Goal: Task Accomplishment & Management: Manage account settings

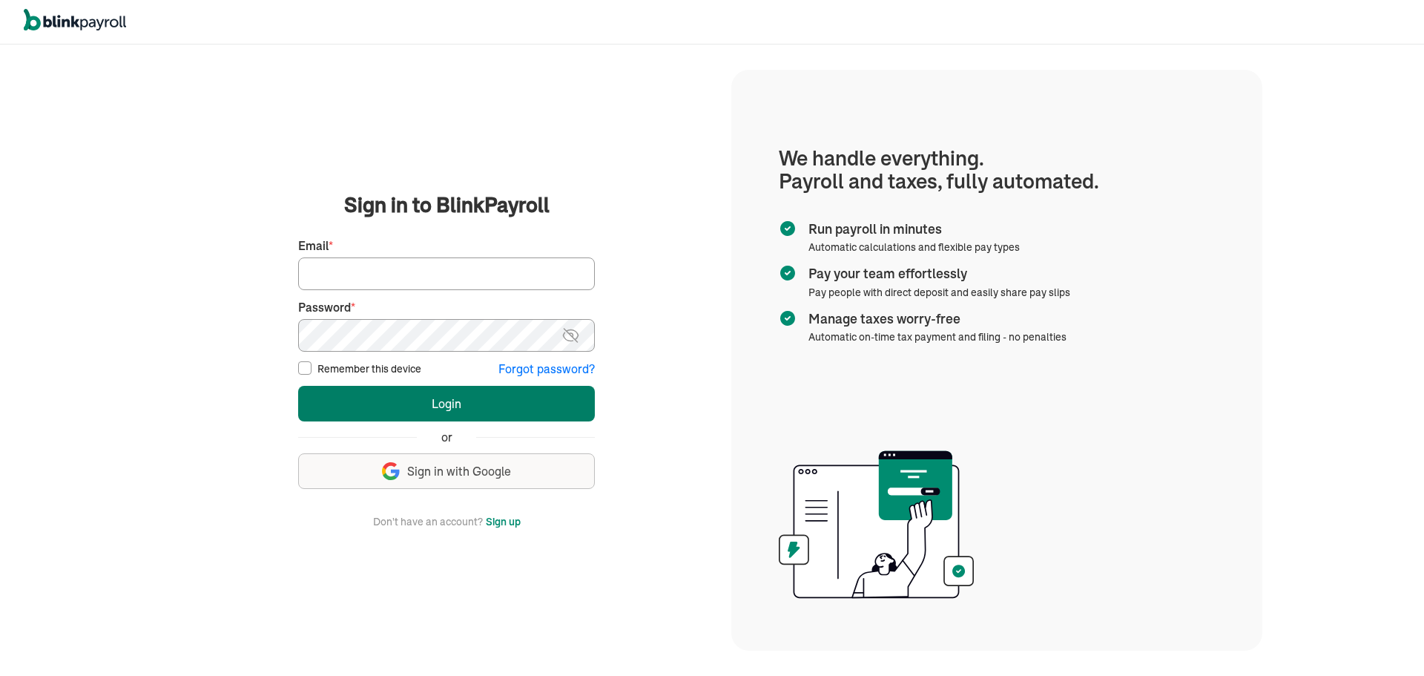
type input "wsafarik@sasaconsulting.com"
click at [479, 402] on button "Login" at bounding box center [446, 404] width 297 height 36
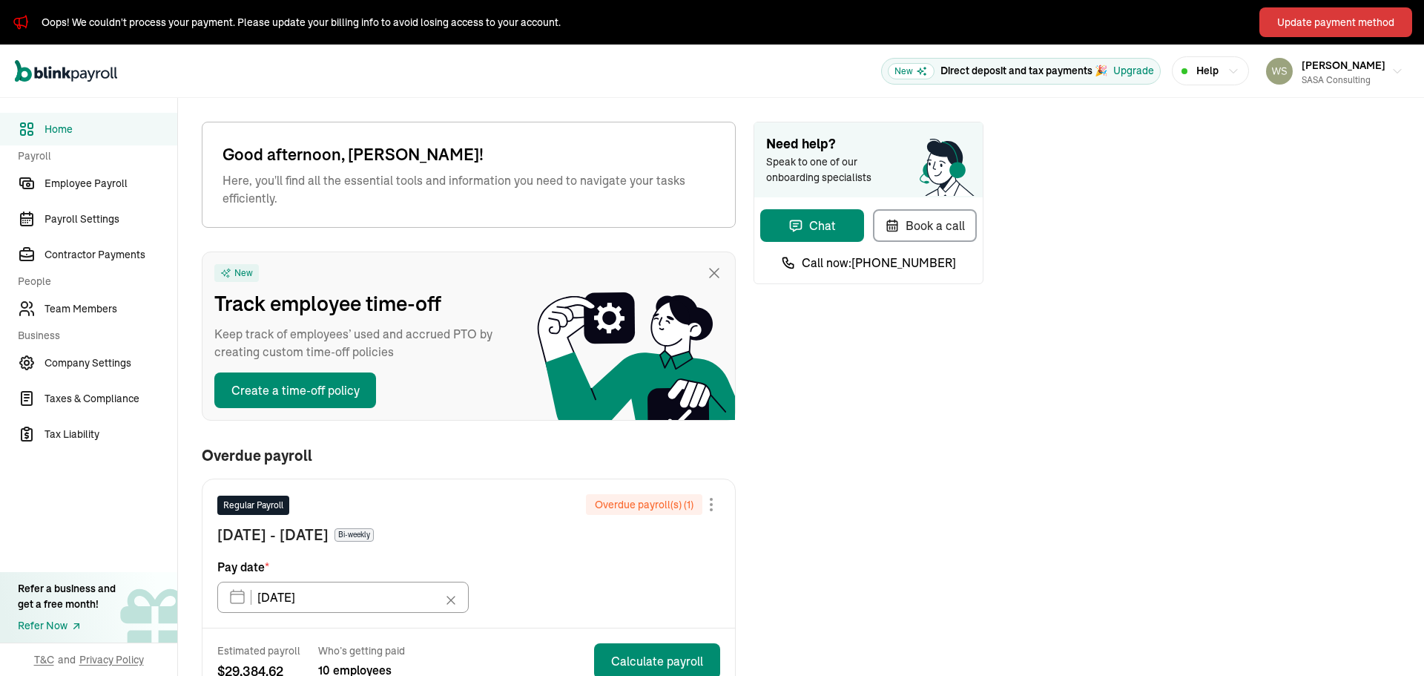
click at [1371, 19] on div "Update payment method" at bounding box center [1335, 23] width 117 height 16
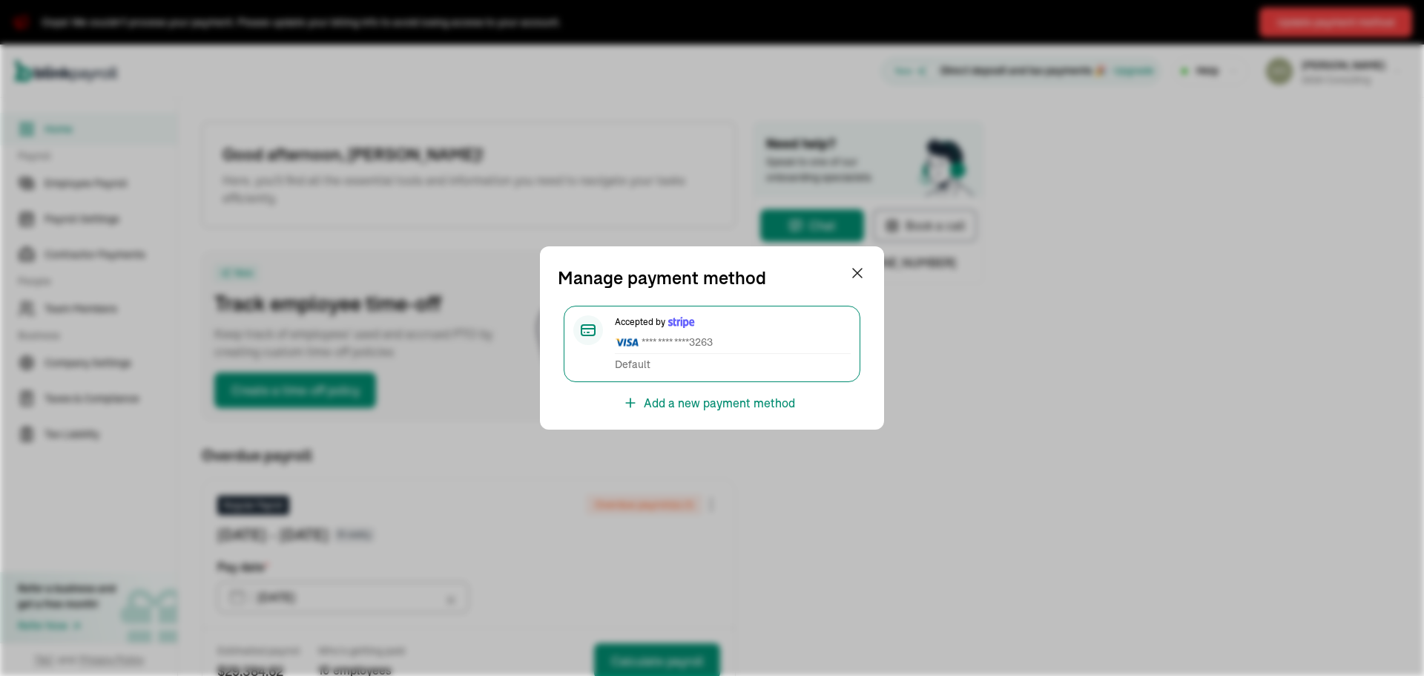
click at [758, 331] on div "Accepted by **** **** **** 3263" at bounding box center [733, 334] width 236 height 39
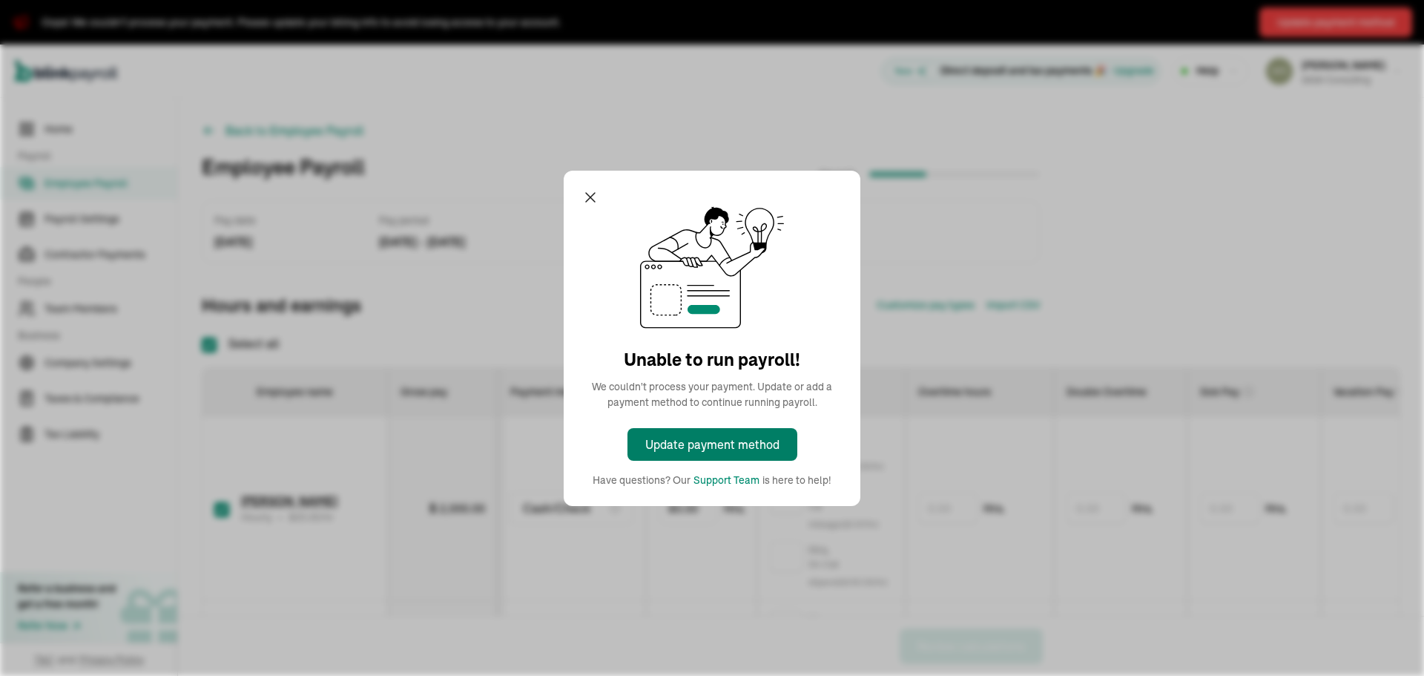
click at [739, 446] on div "Update payment method" at bounding box center [712, 444] width 134 height 18
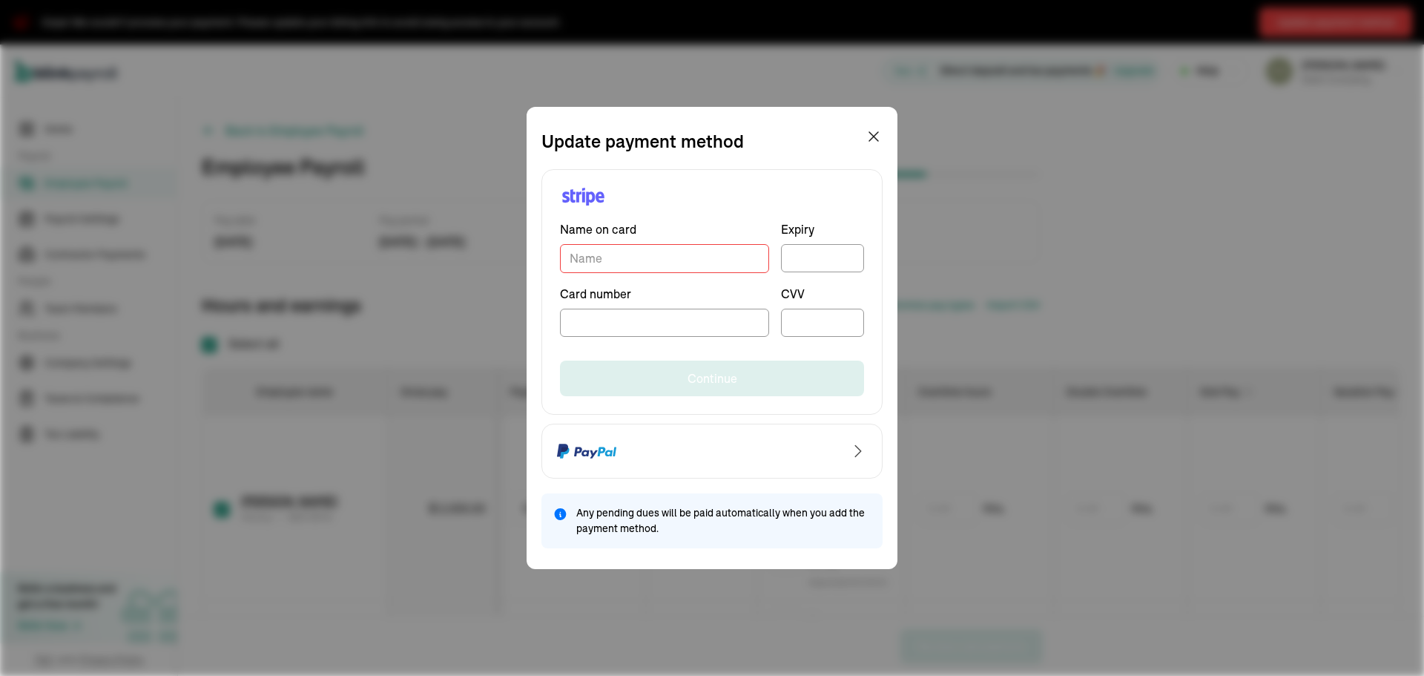
click at [719, 259] on input "TextInput" at bounding box center [664, 258] width 209 height 29
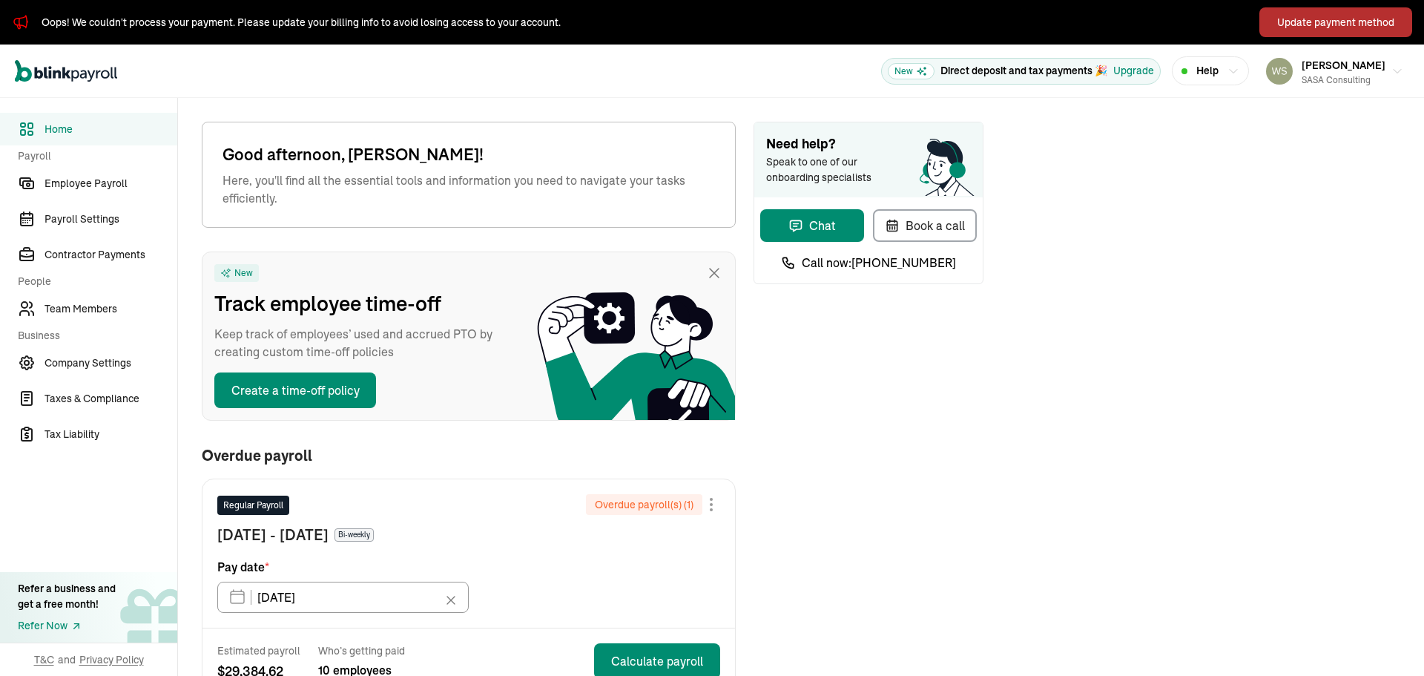
click at [1371, 19] on div "Update payment method" at bounding box center [1335, 23] width 117 height 16
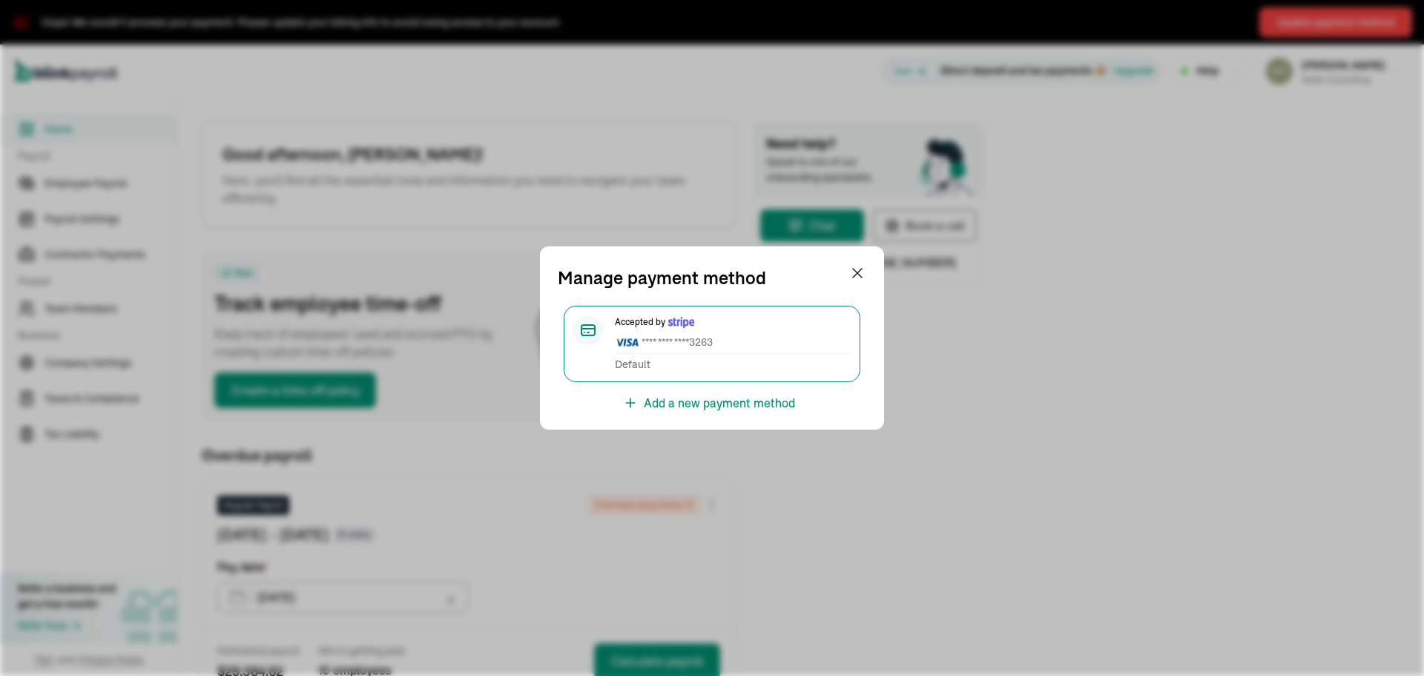
click at [758, 331] on div "Accepted by **** **** **** 3263" at bounding box center [733, 334] width 236 height 39
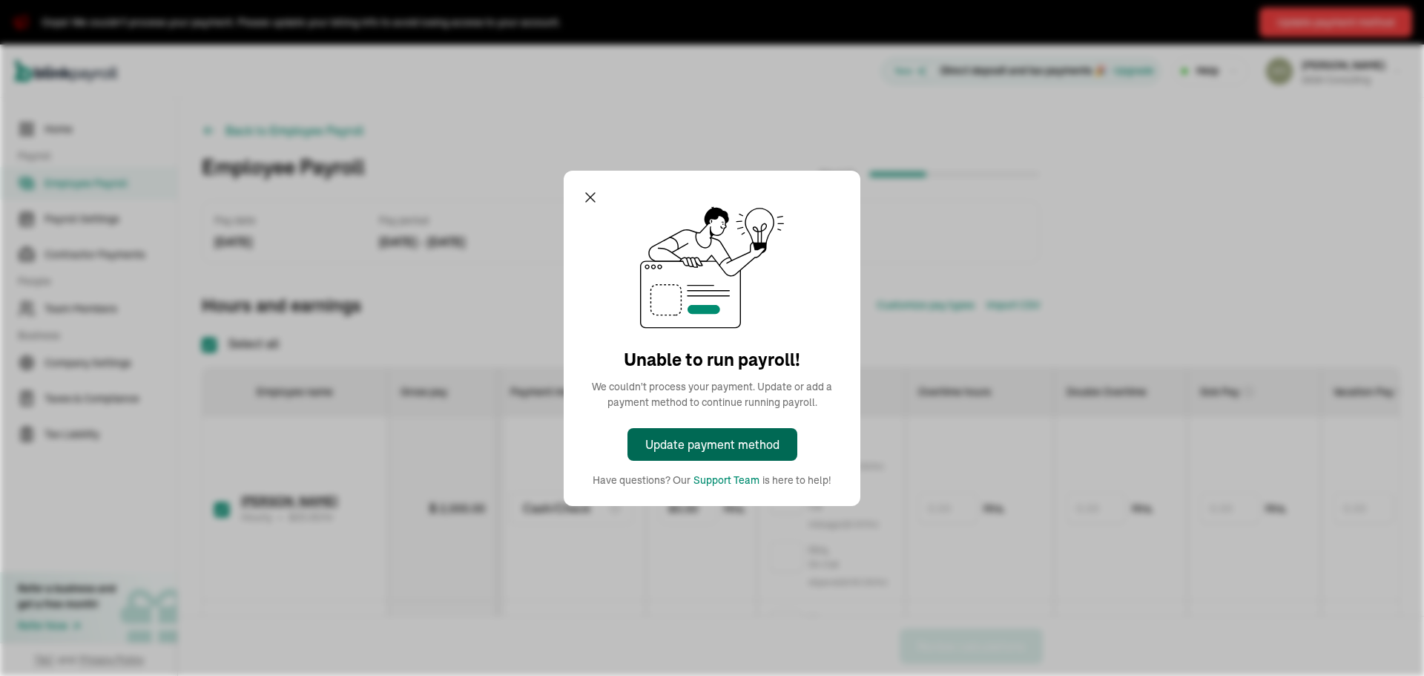
click at [739, 446] on div "Update payment method" at bounding box center [712, 444] width 134 height 18
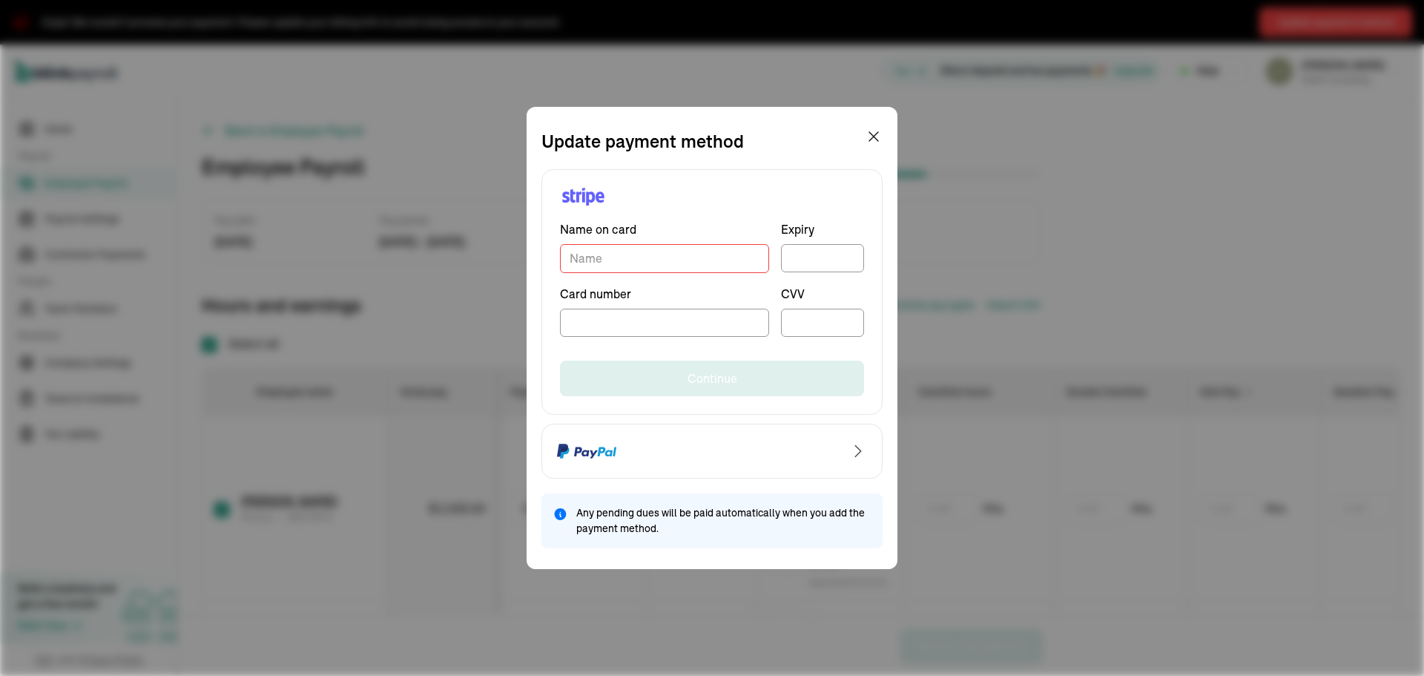
click at [719, 259] on input "TextInput" at bounding box center [664, 258] width 209 height 29
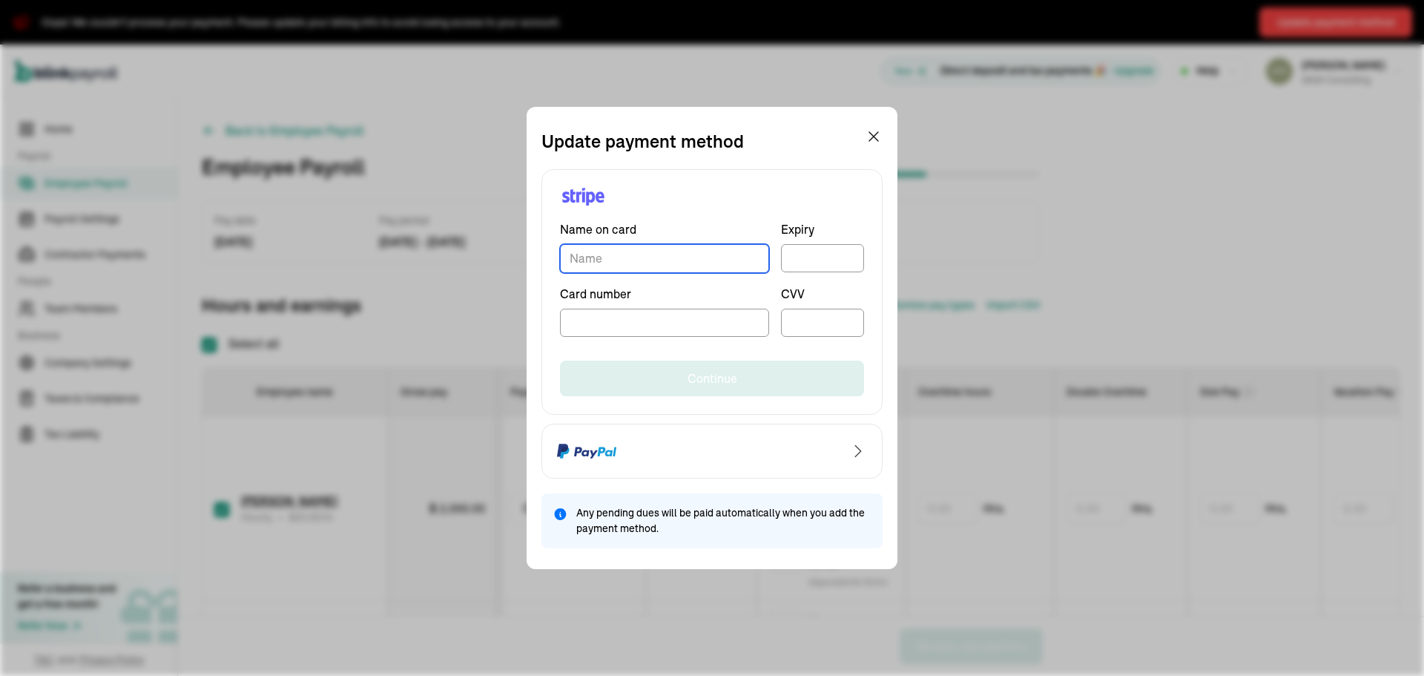
click at [715, 258] on input "TextInput" at bounding box center [664, 258] width 209 height 29
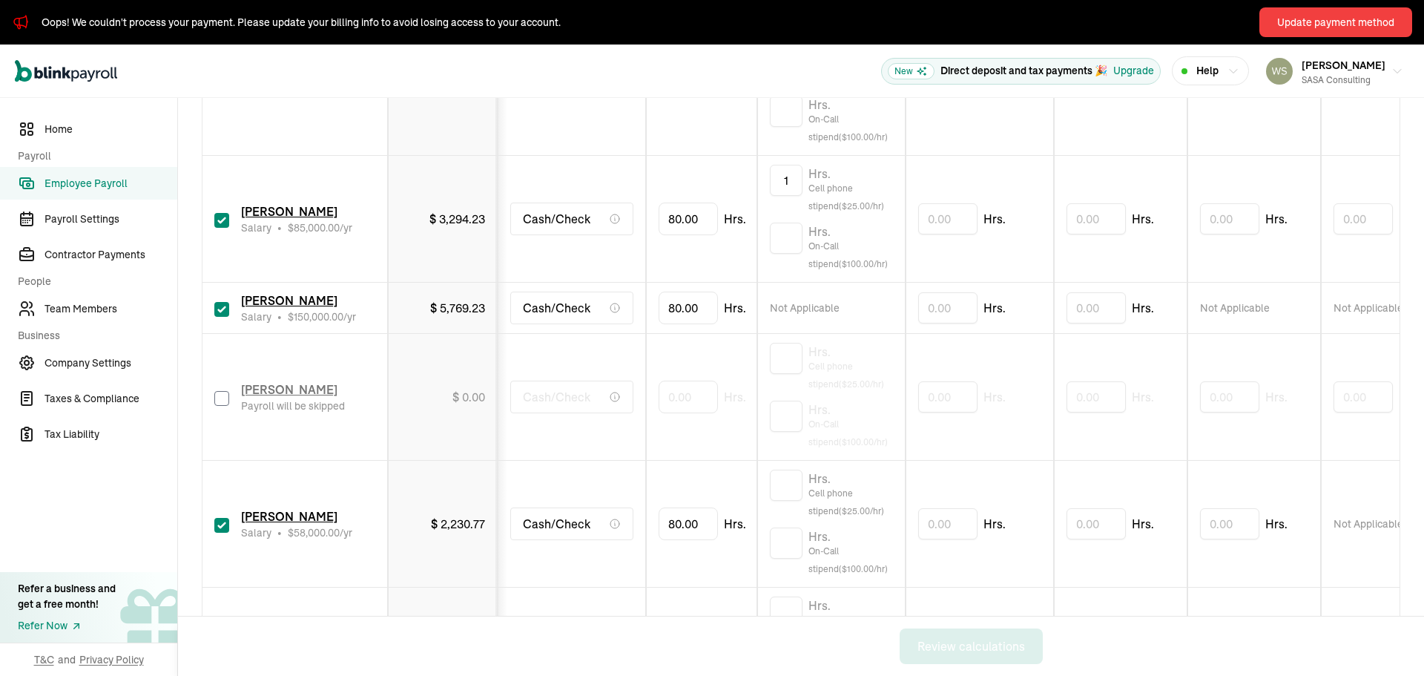
click at [224, 527] on input "checkbox" at bounding box center [221, 525] width 15 height 15
checkbox input "false"
type input "0.00"
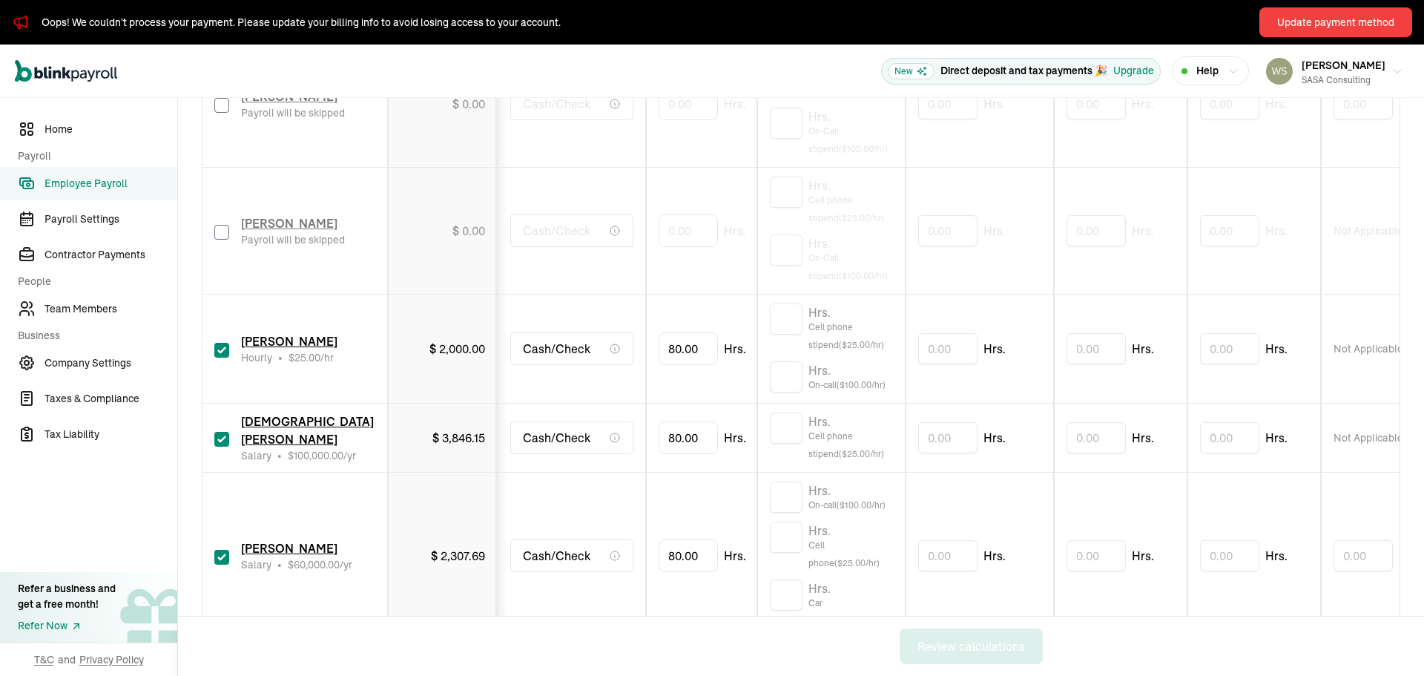
scroll to position [816, 0]
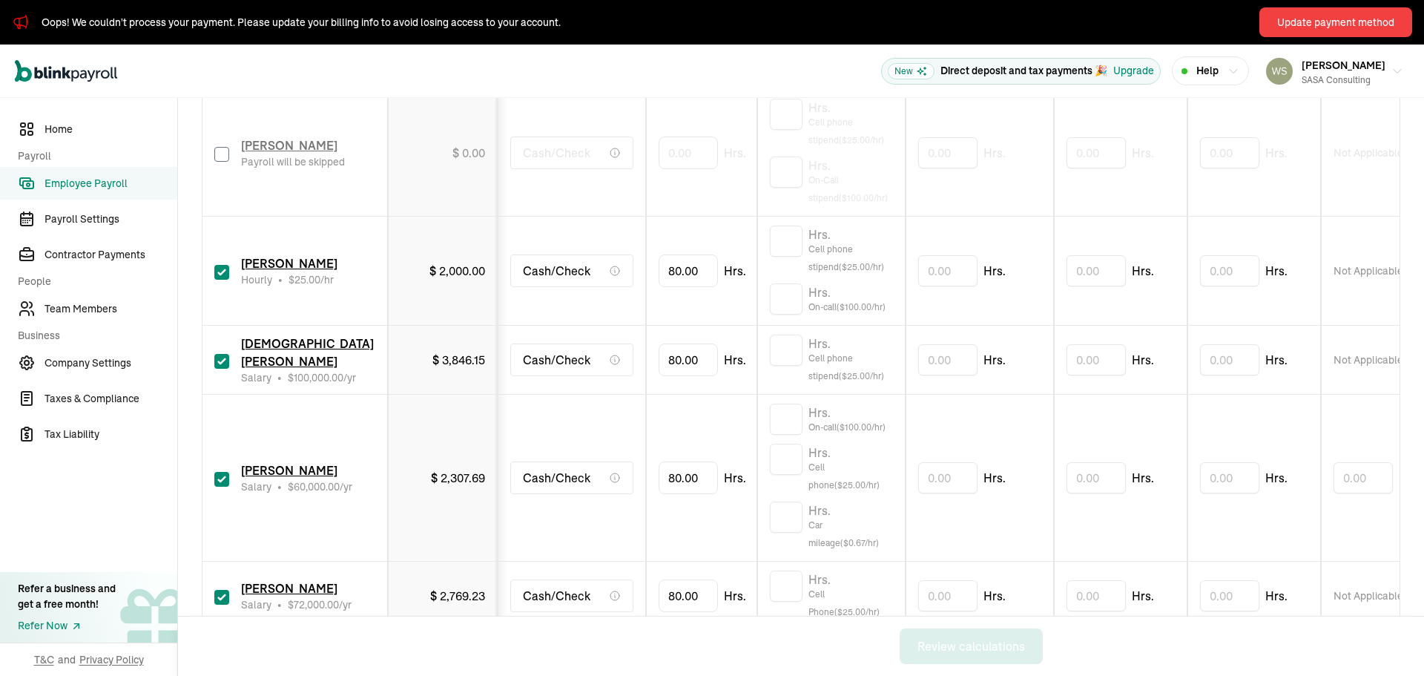
click at [223, 273] on input "checkbox" at bounding box center [221, 272] width 15 height 15
checkbox input "false"
type input "0.00"
click at [219, 481] on input "checkbox" at bounding box center [221, 479] width 15 height 15
checkbox input "false"
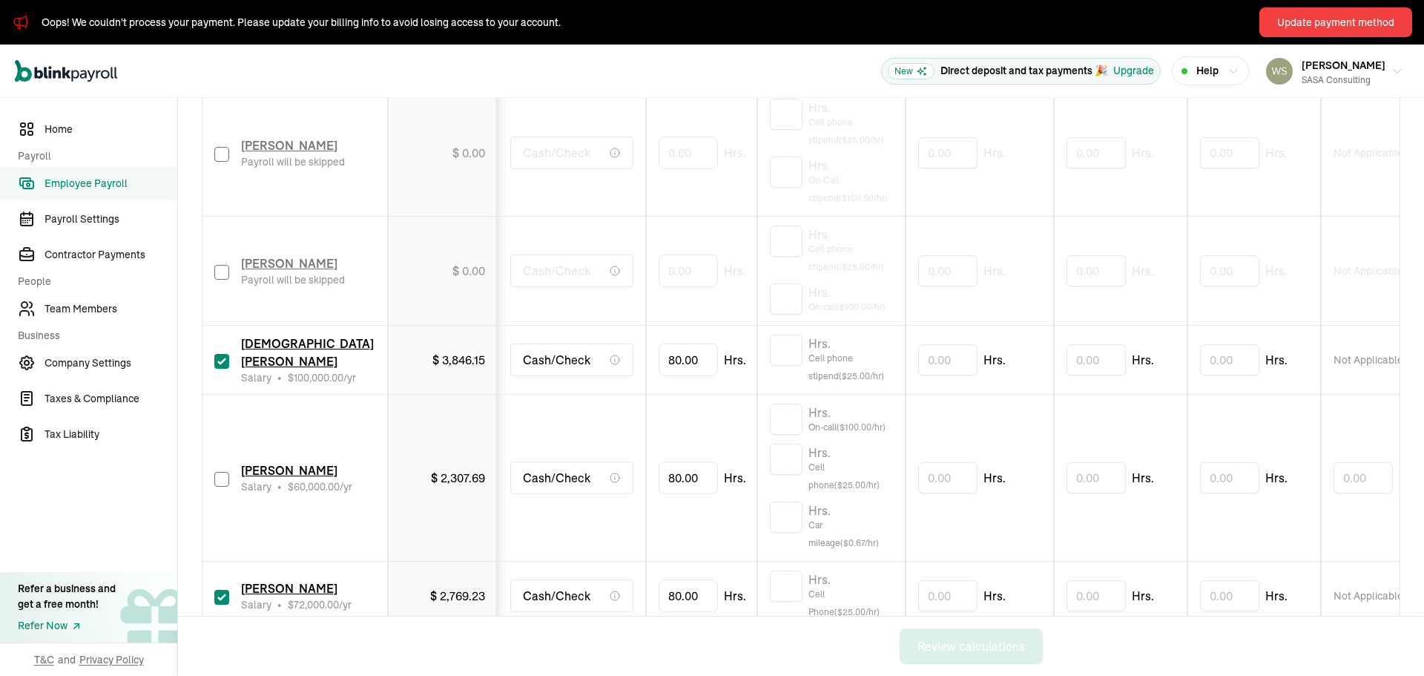
type input "0.00"
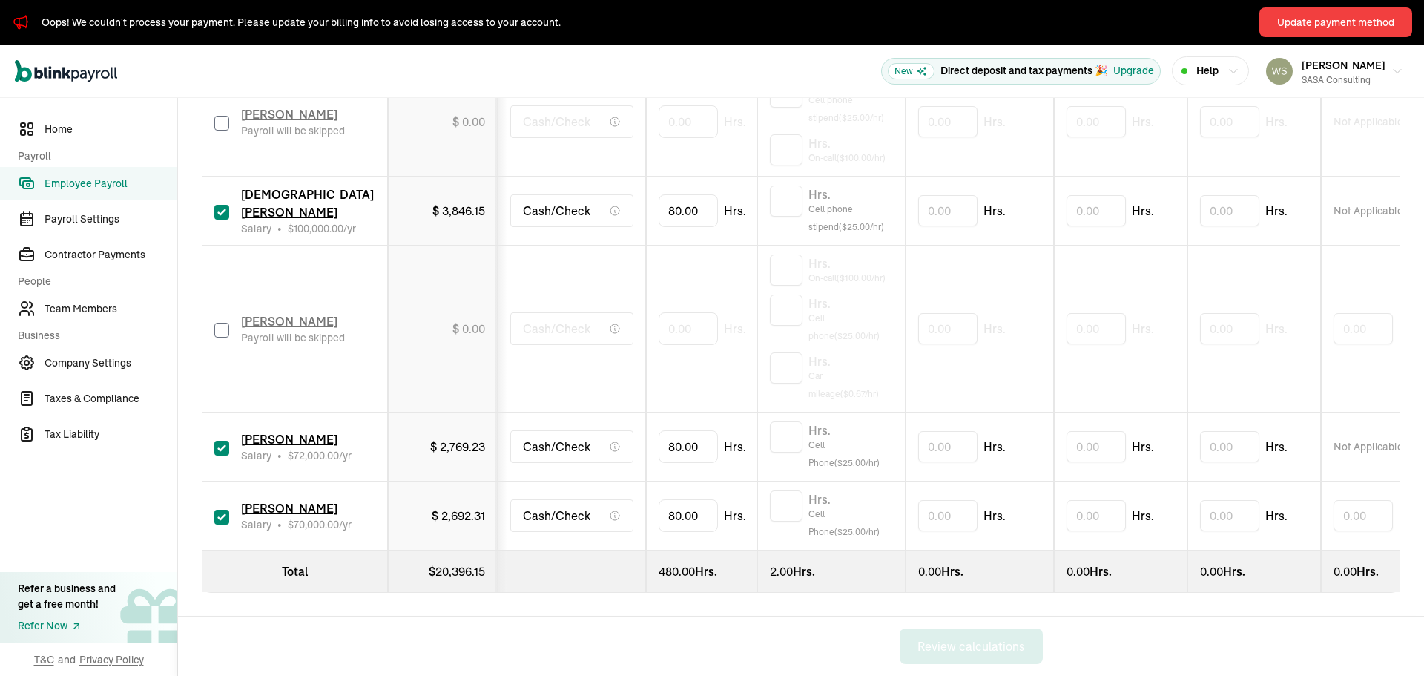
scroll to position [976, 0]
click at [220, 443] on input "checkbox" at bounding box center [221, 448] width 15 height 15
checkbox input "false"
type input "0.00"
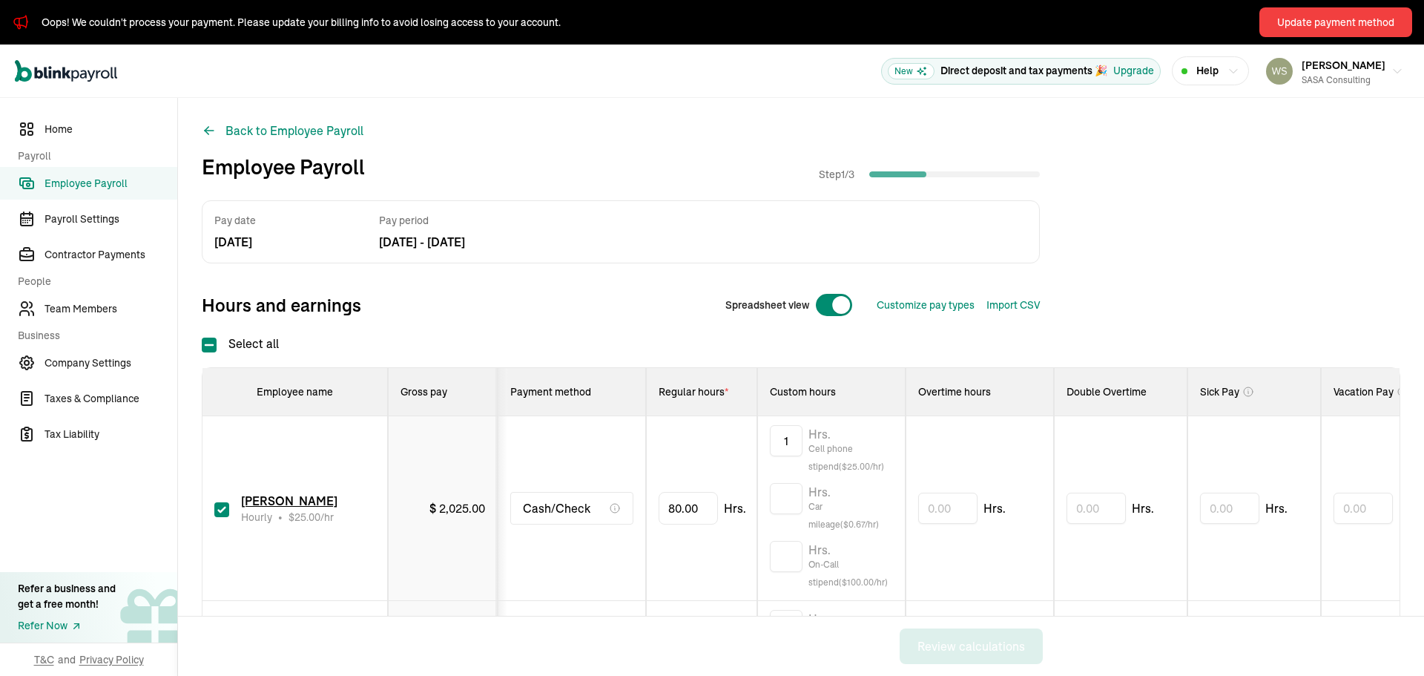
scroll to position [445, 0]
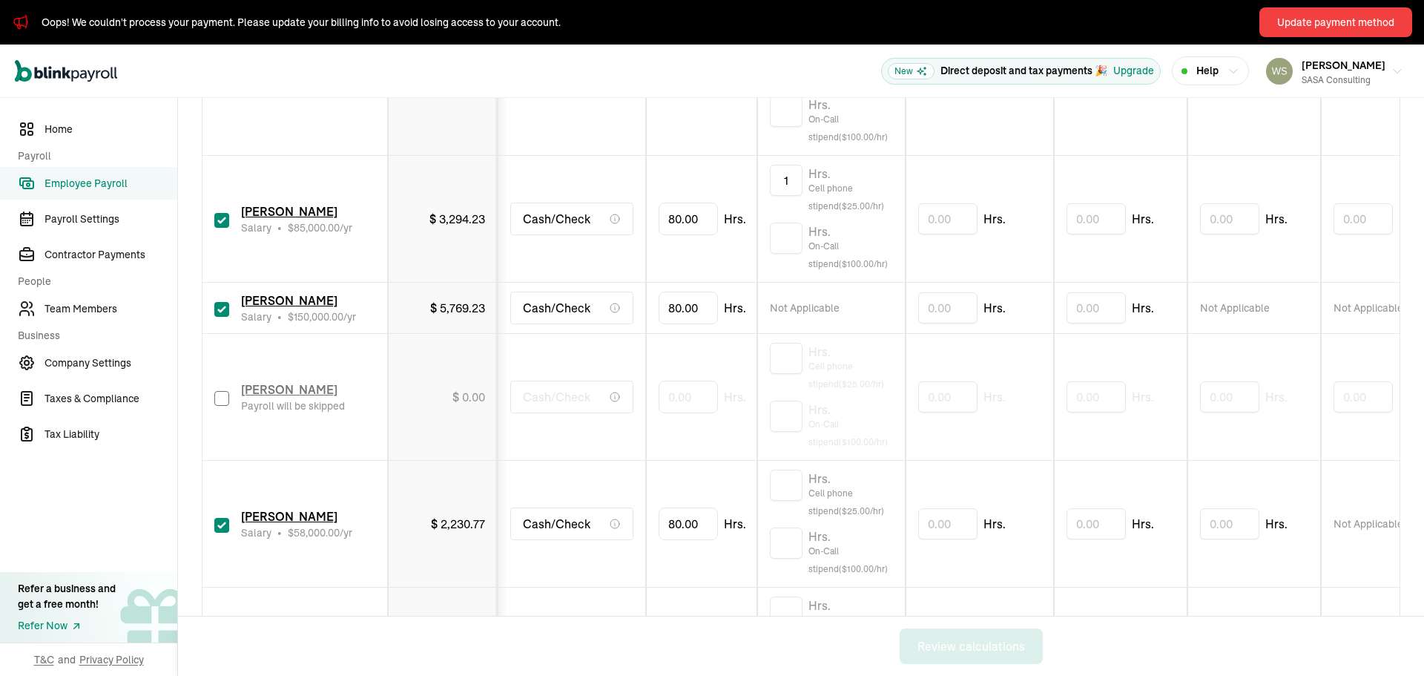
click at [224, 527] on input "checkbox" at bounding box center [221, 525] width 15 height 15
checkbox input "false"
type input "0.00"
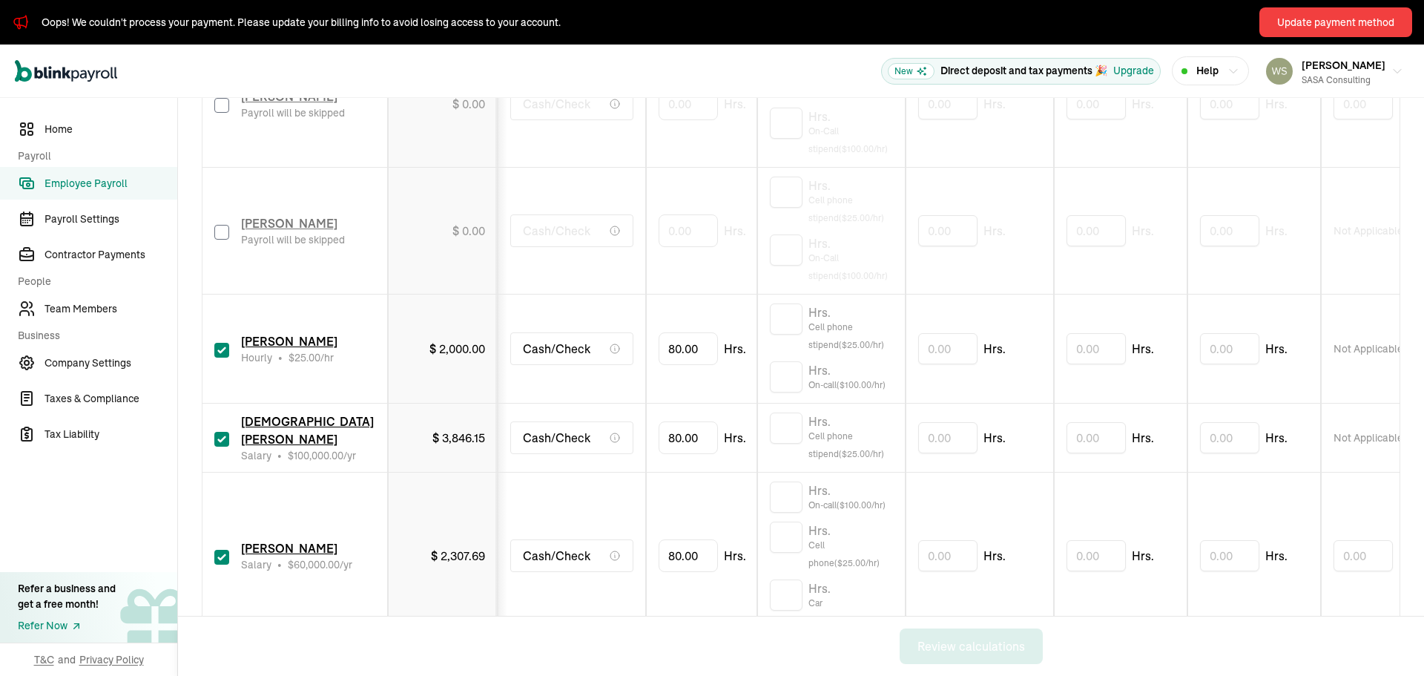
scroll to position [816, 0]
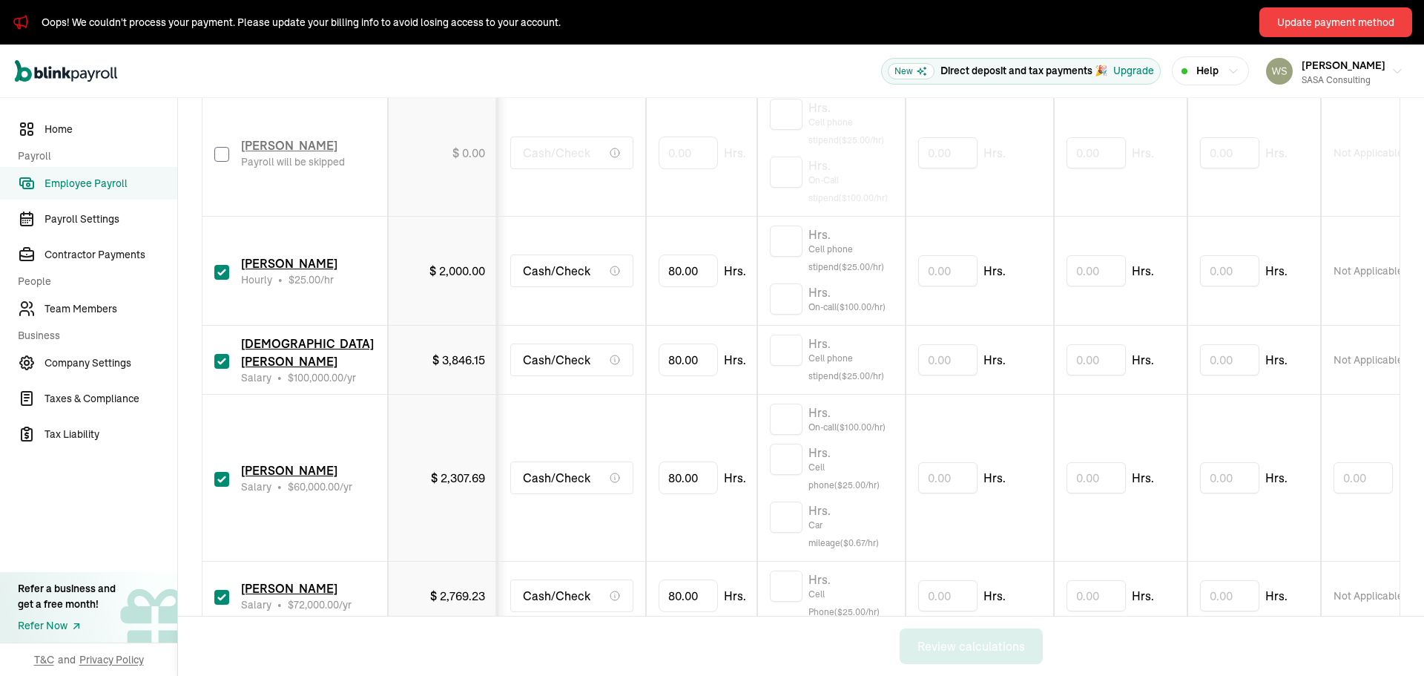
click at [223, 273] on input "checkbox" at bounding box center [221, 272] width 15 height 15
checkbox input "false"
type input "0.00"
click at [219, 481] on input "checkbox" at bounding box center [221, 479] width 15 height 15
checkbox input "false"
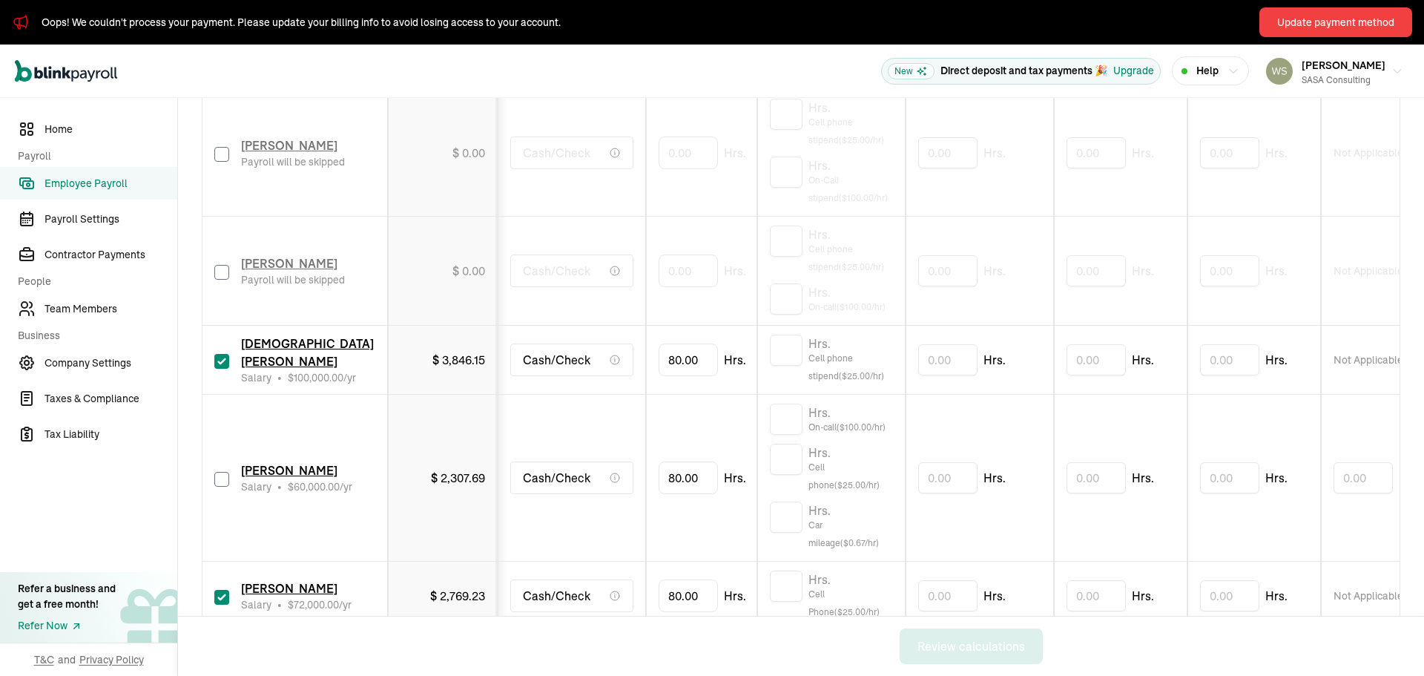
type input "0.00"
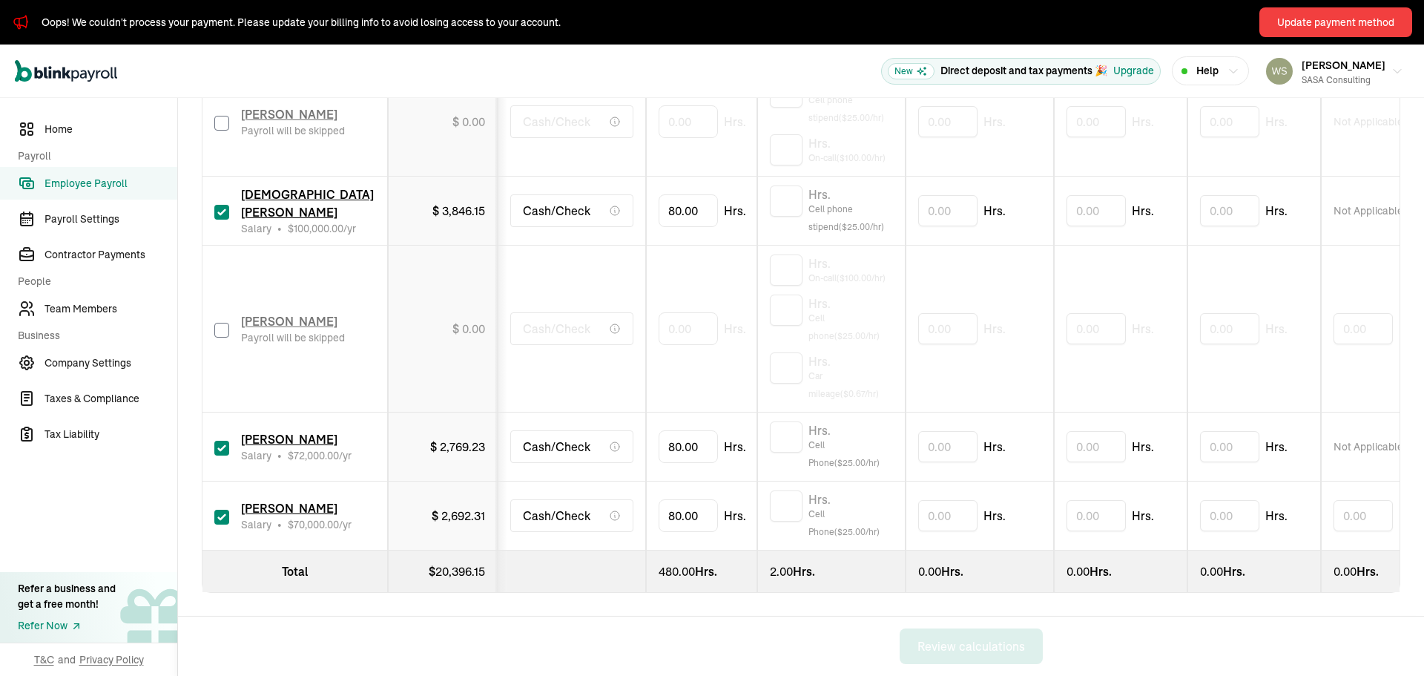
scroll to position [976, 0]
click at [220, 443] on input "checkbox" at bounding box center [221, 448] width 15 height 15
checkbox input "false"
type input "0.00"
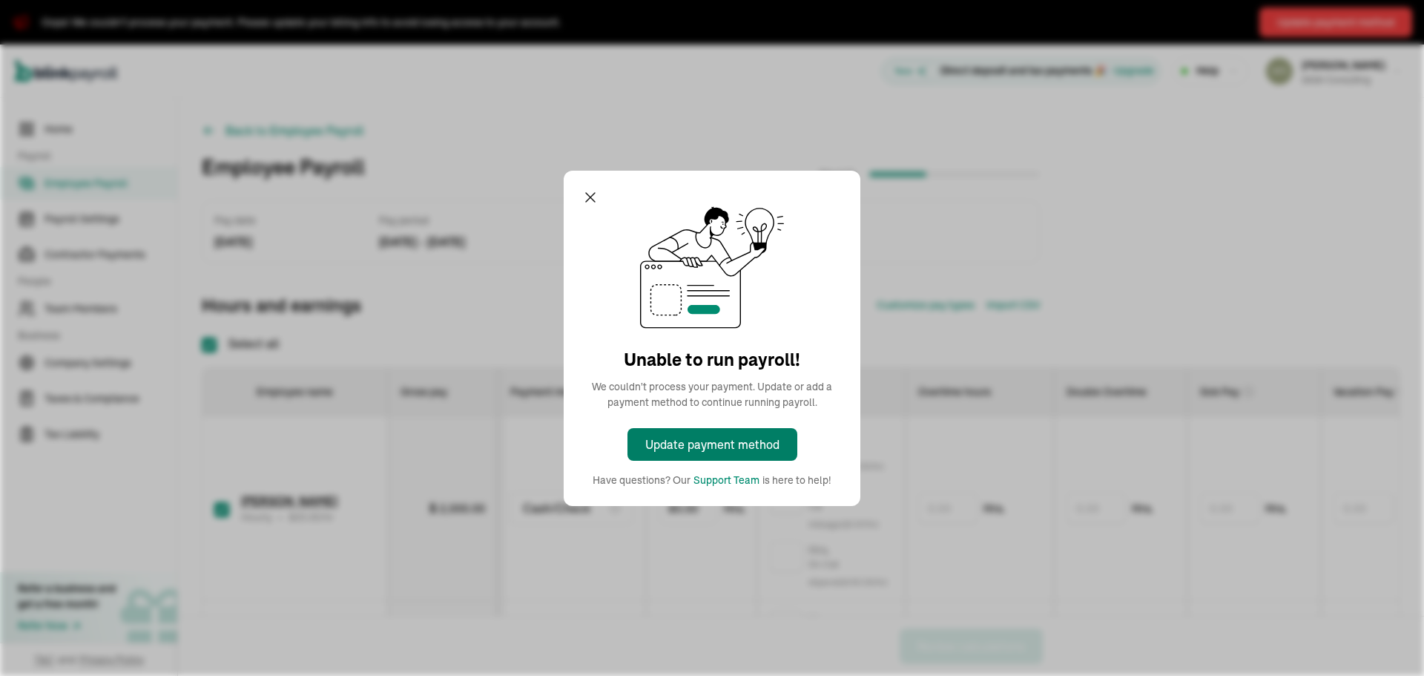
click at [722, 454] on button "Update payment method" at bounding box center [712, 444] width 170 height 33
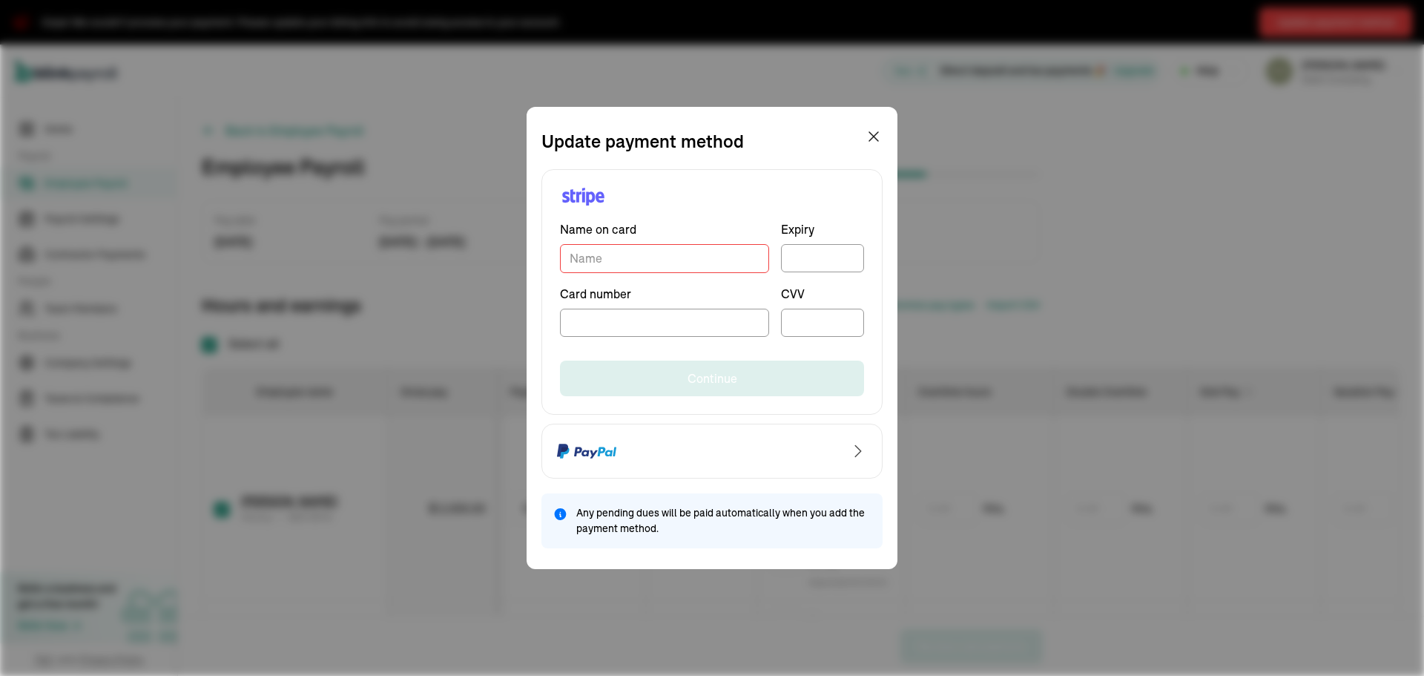
click at [699, 263] on input "TextInput" at bounding box center [664, 258] width 209 height 29
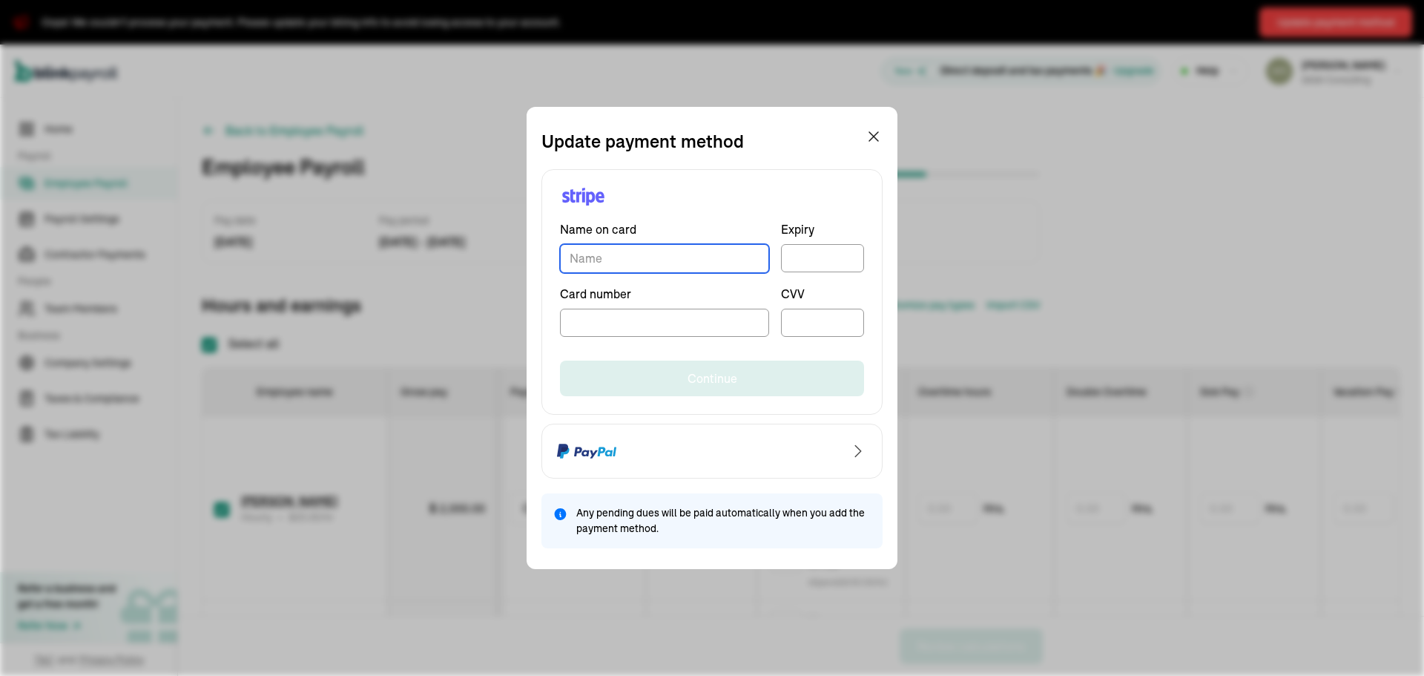
click at [699, 263] on input "TextInput" at bounding box center [664, 258] width 209 height 29
type input "[PERSON_NAME]"
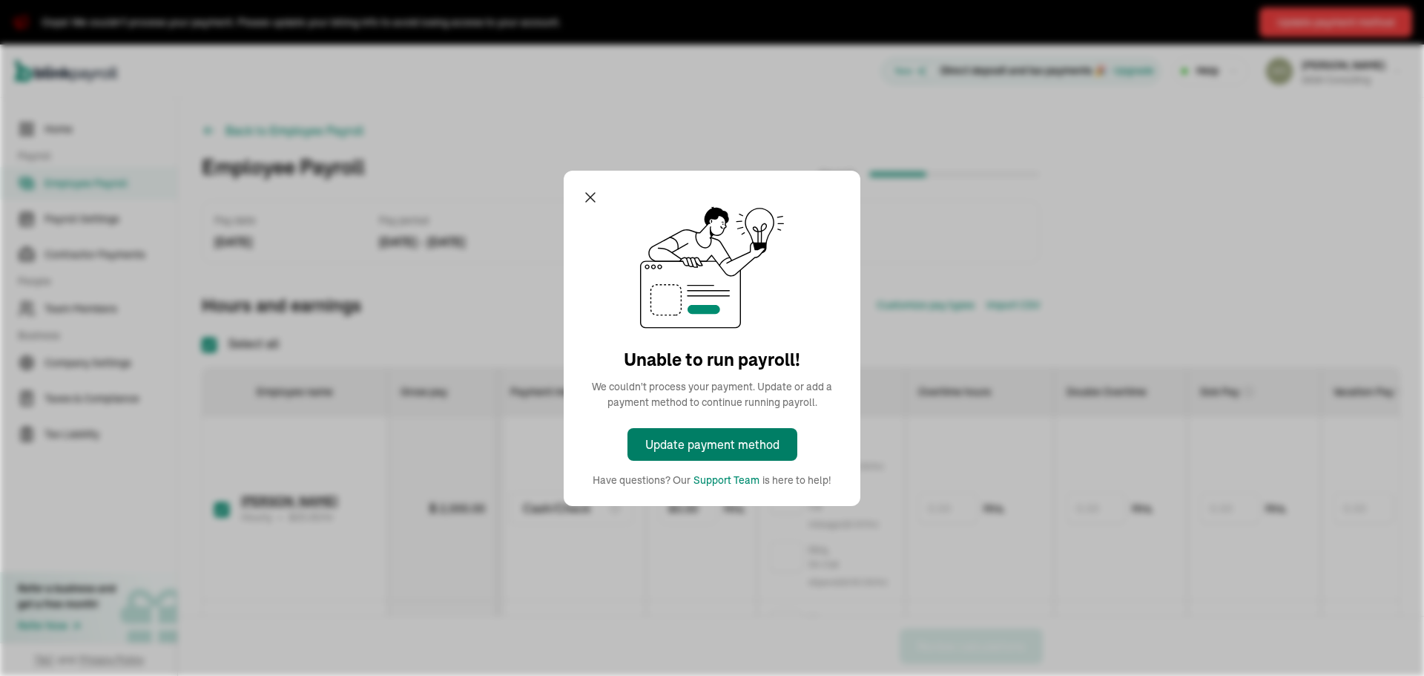
click at [722, 454] on button "Update payment method" at bounding box center [712, 444] width 170 height 33
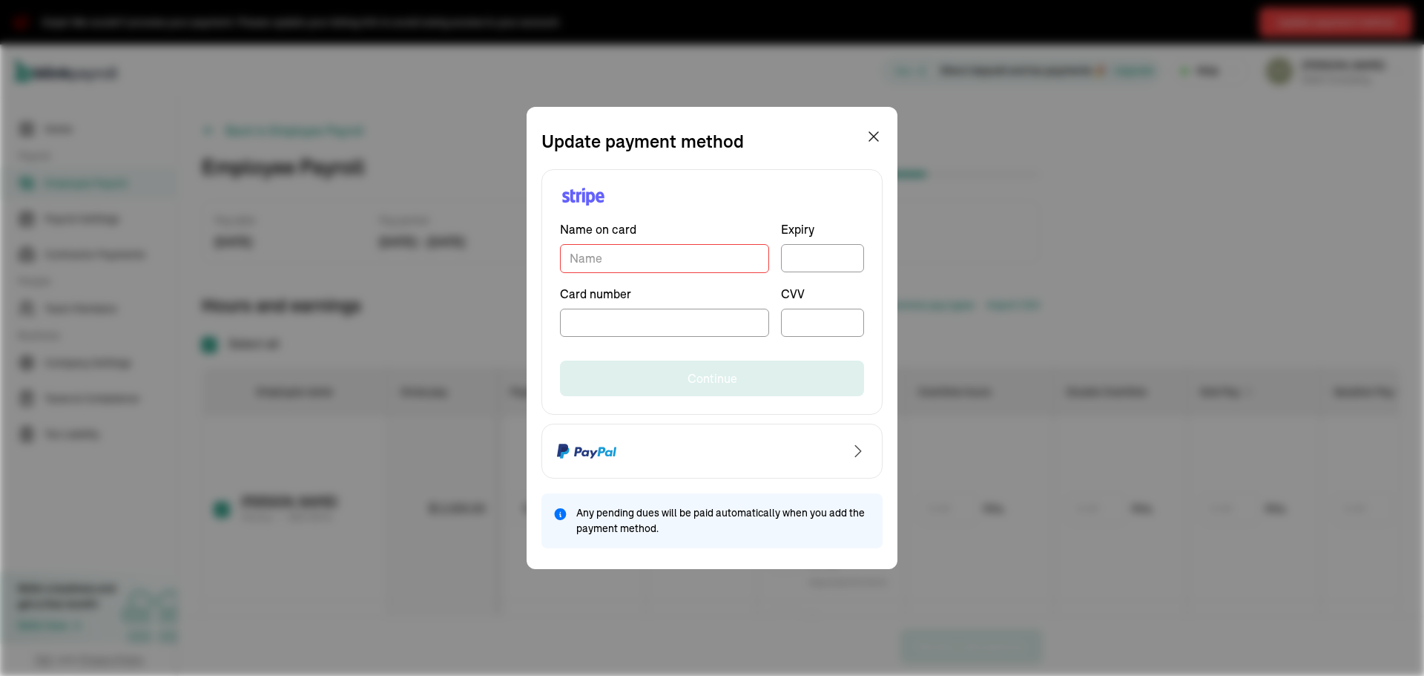
click at [699, 263] on input "TextInput" at bounding box center [664, 258] width 209 height 29
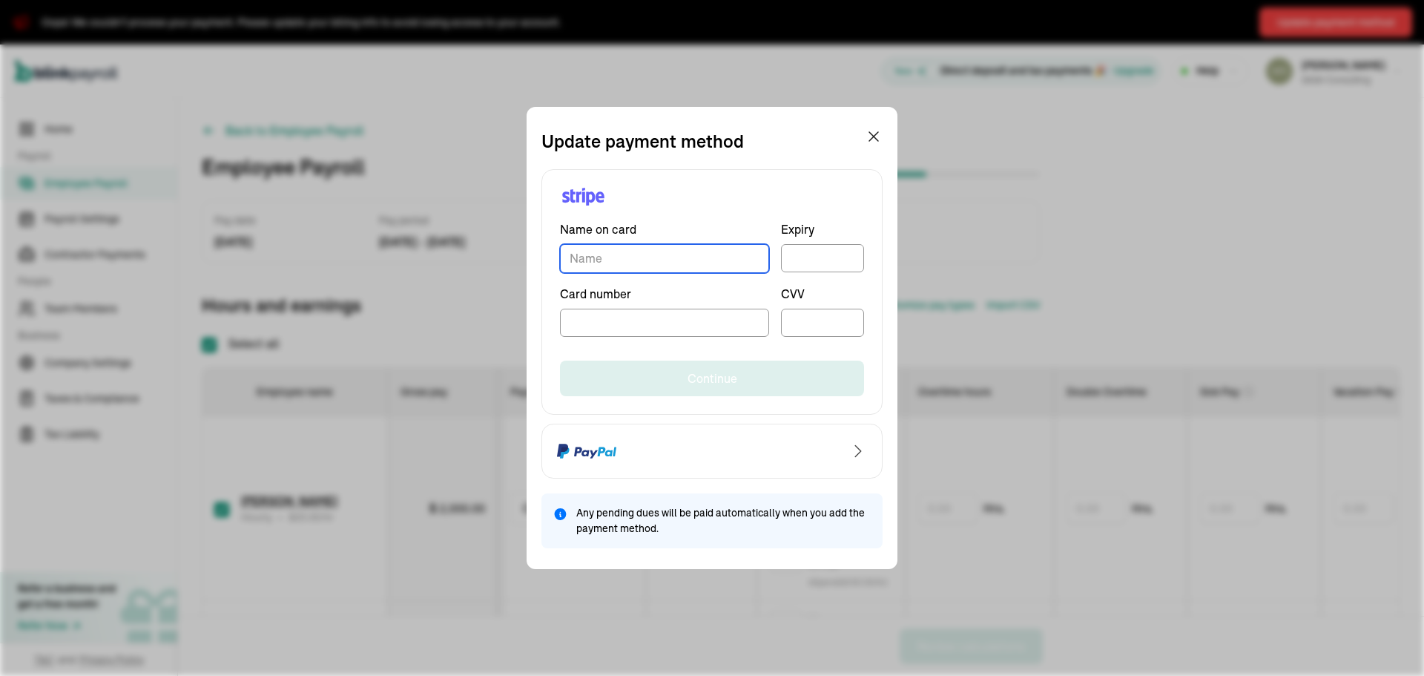
click at [699, 263] on input "TextInput" at bounding box center [664, 258] width 209 height 29
type input "[PERSON_NAME]"
